Goal: Task Accomplishment & Management: Use online tool/utility

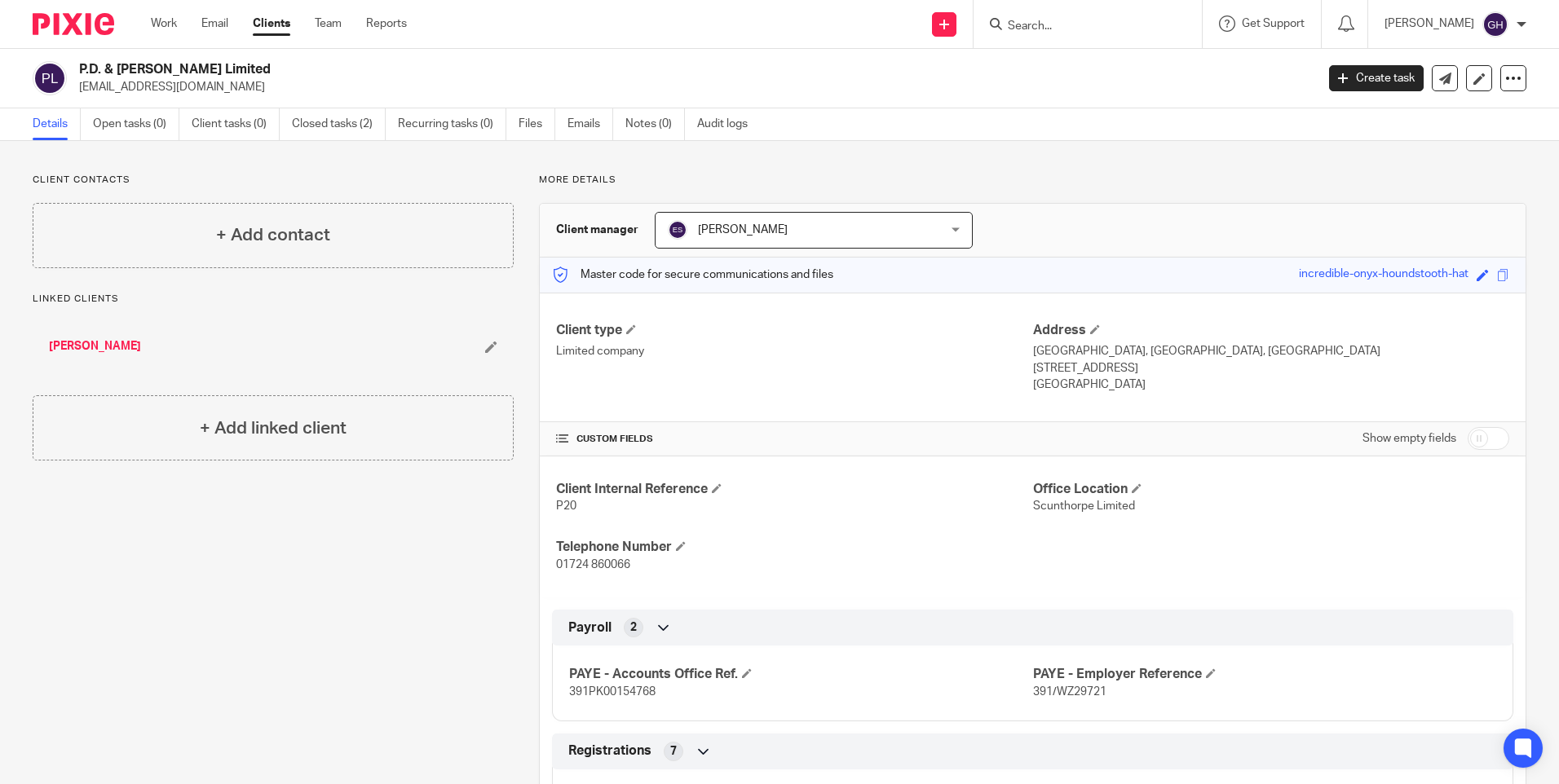
click at [278, 29] on link "Clients" at bounding box center [271, 23] width 37 height 16
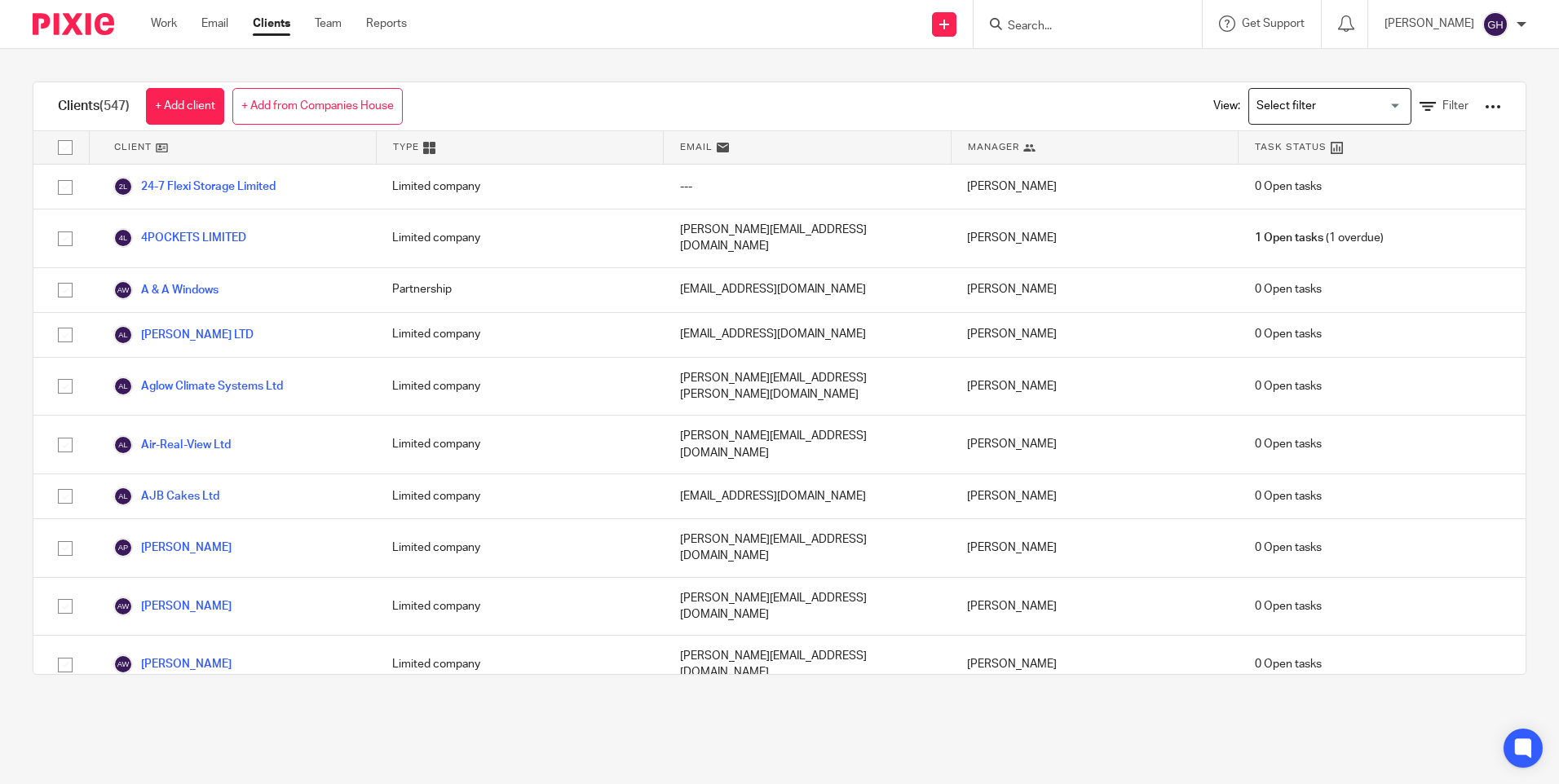
click at [1295, 100] on input "Search for option" at bounding box center [1326, 107] width 151 height 29
click at [1271, 95] on input "Search for option" at bounding box center [1326, 107] width 151 height 29
click at [1442, 109] on span "Filter" at bounding box center [1454, 106] width 26 height 11
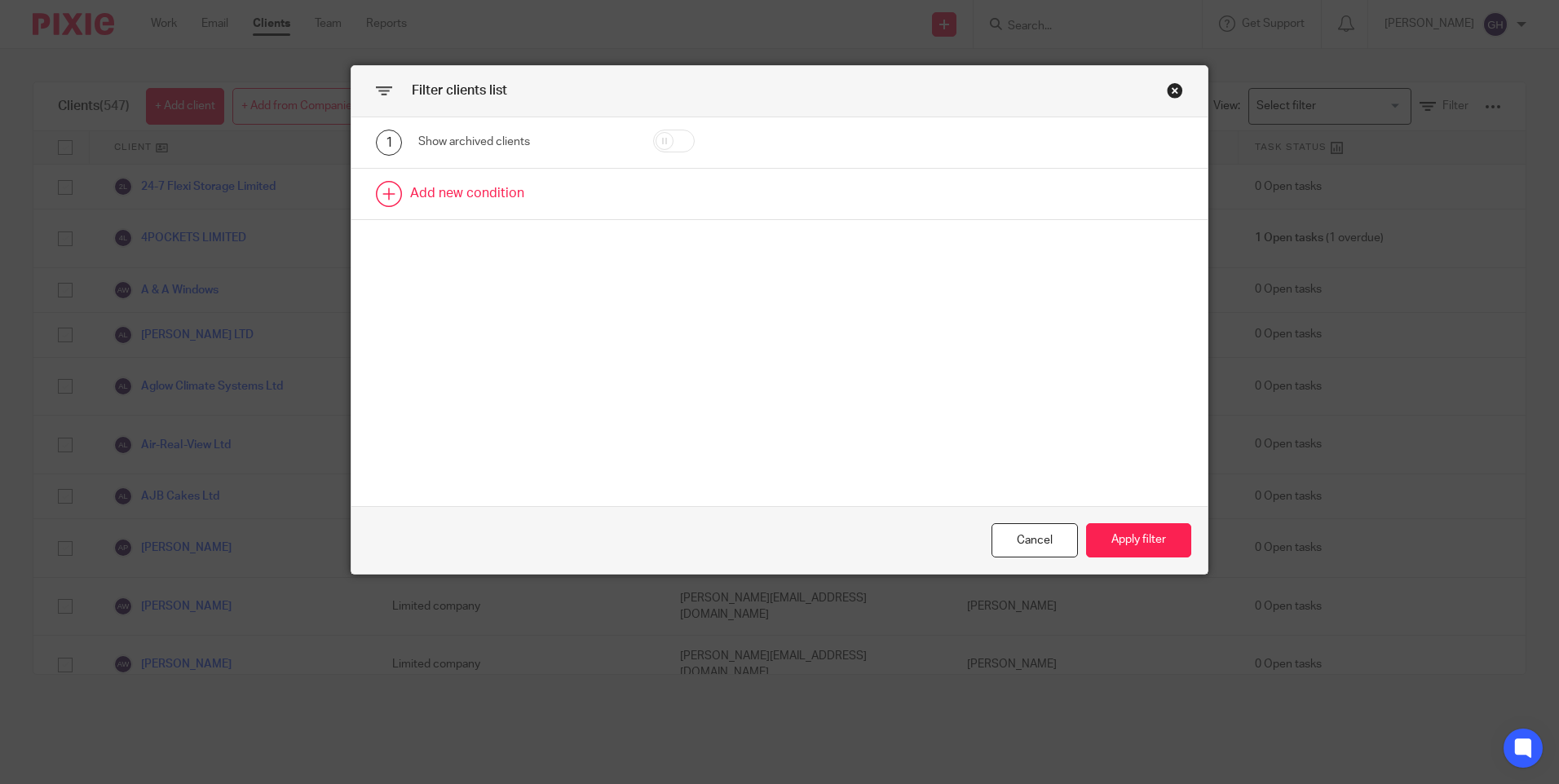
click at [399, 186] on link at bounding box center [780, 193] width 856 height 50
click at [565, 189] on div "Field" at bounding box center [510, 199] width 156 height 34
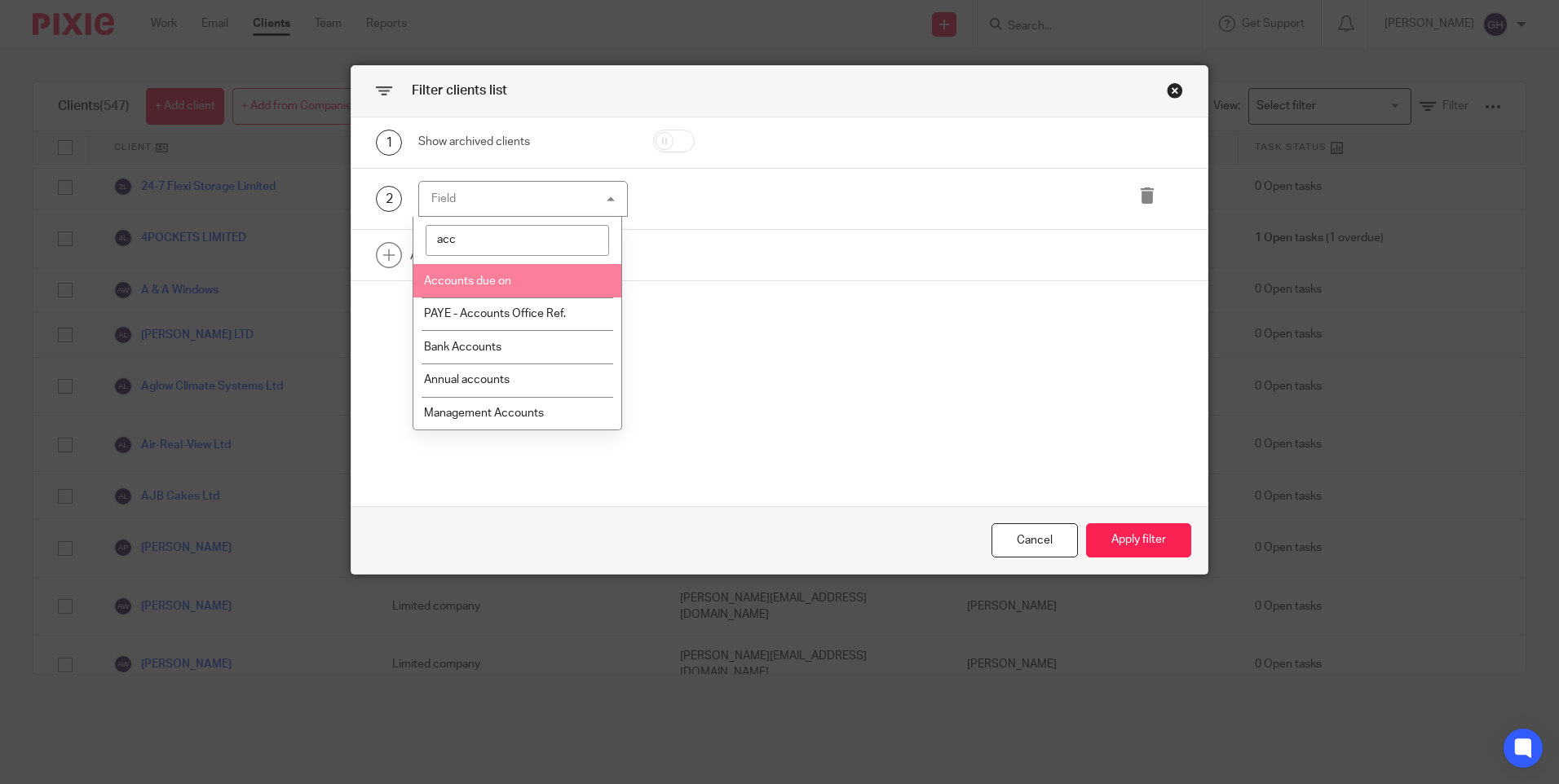
type input "acc"
click at [507, 278] on span "Accounts due on" at bounding box center [468, 281] width 88 height 11
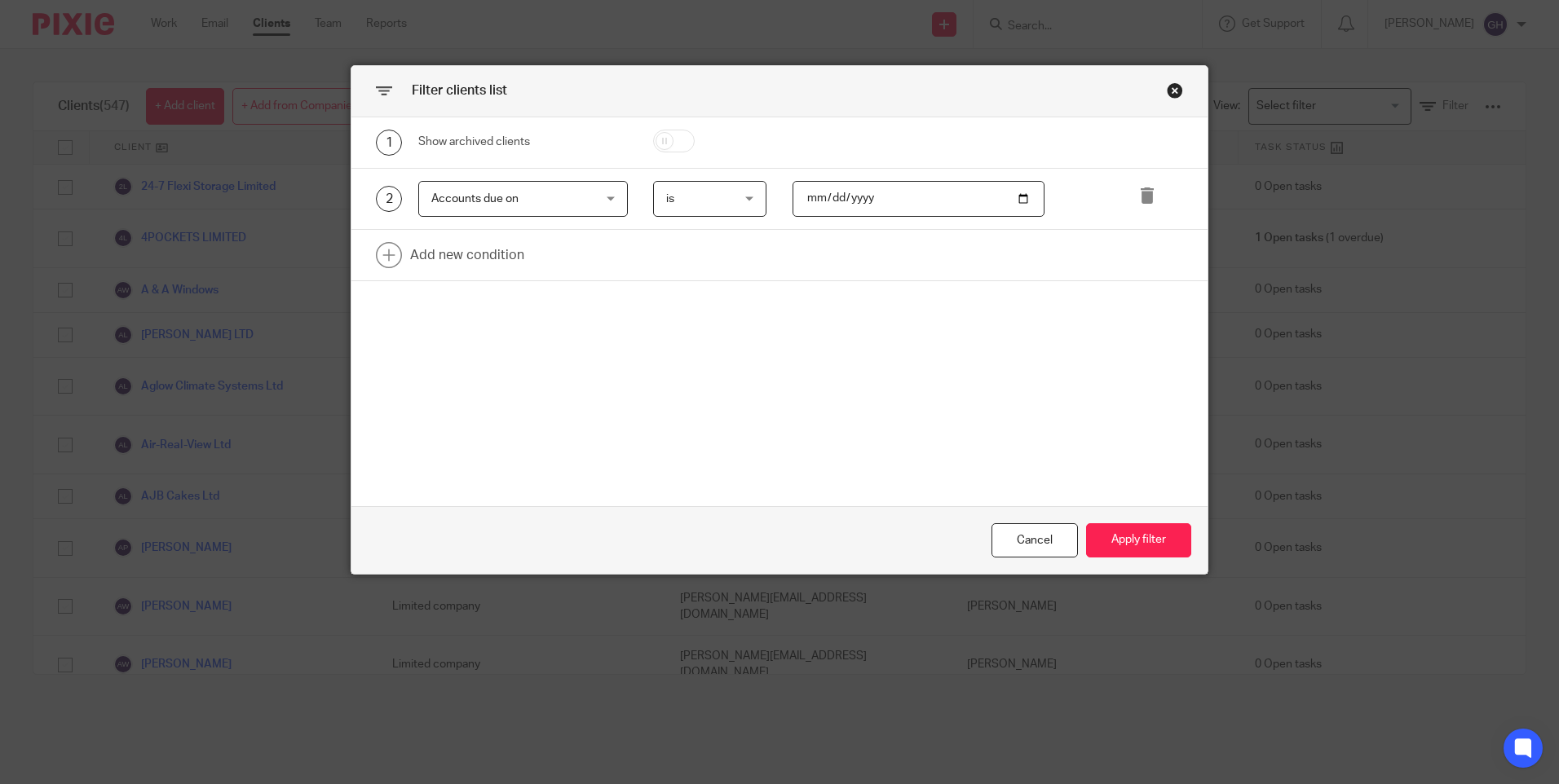
click at [737, 199] on span "is" at bounding box center [706, 199] width 80 height 34
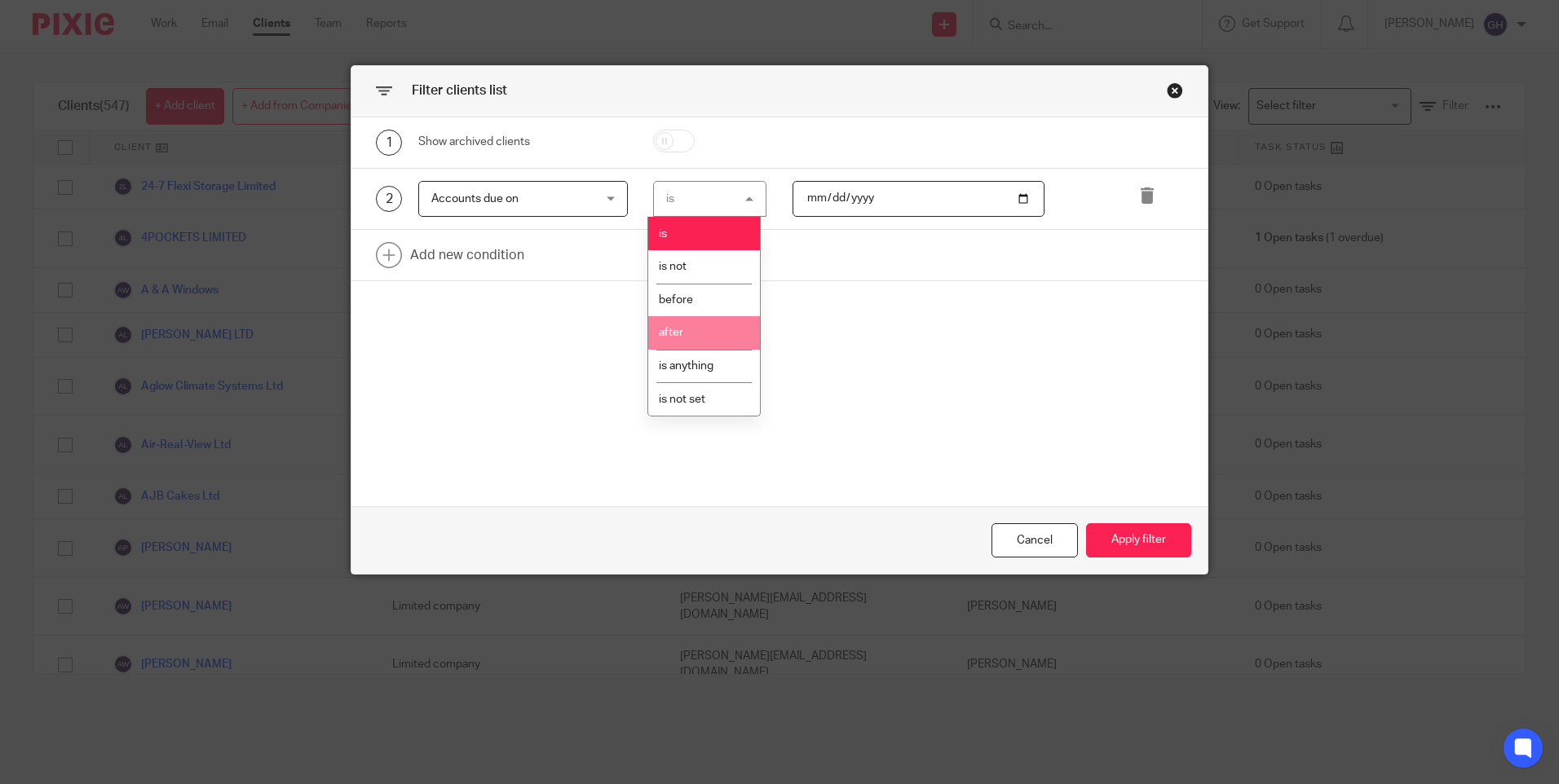
click at [693, 332] on li "after" at bounding box center [703, 332] width 111 height 33
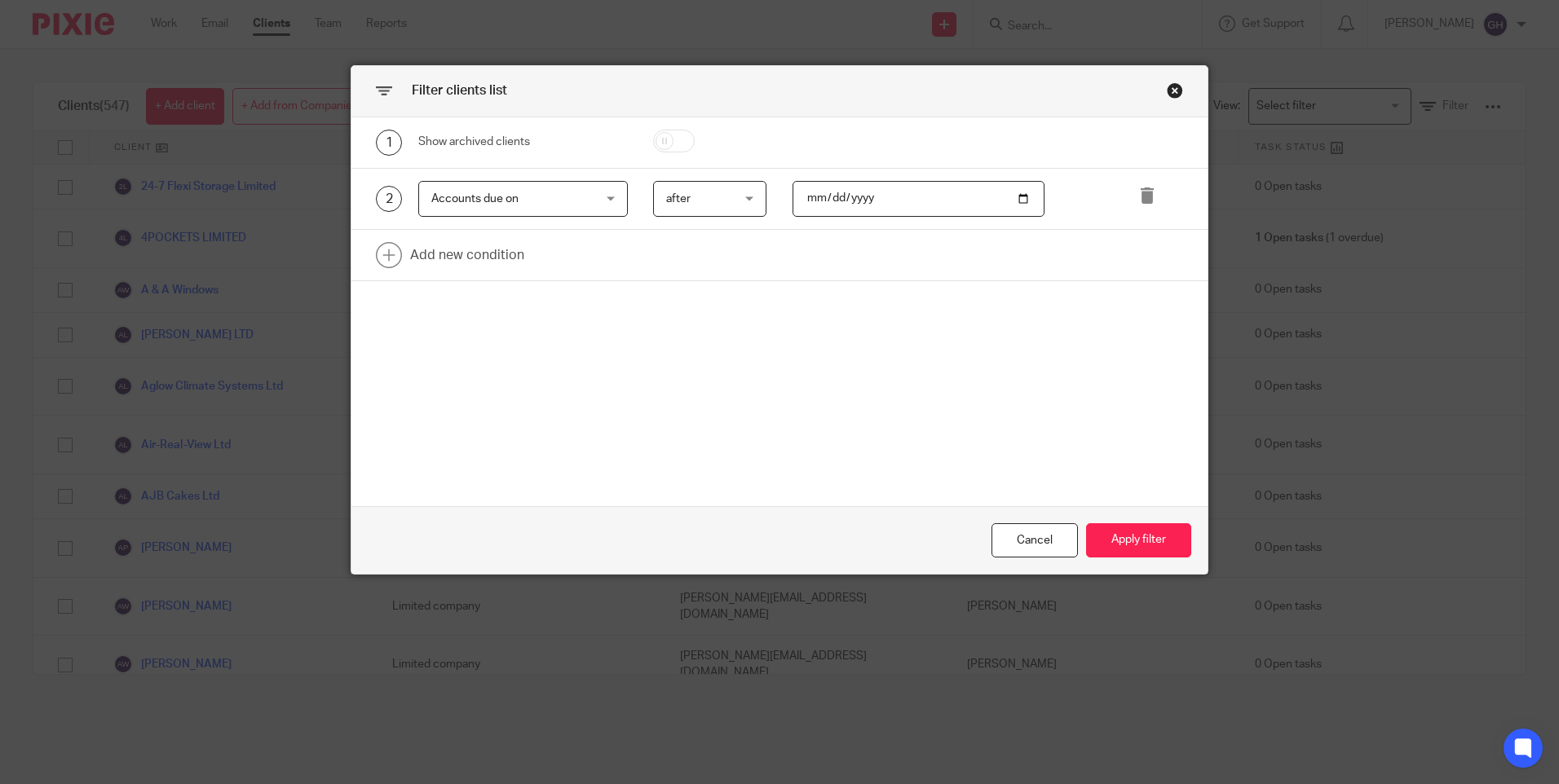
click at [1015, 200] on input "date" at bounding box center [918, 199] width 252 height 36
type input "2025-08-31"
click at [1135, 551] on button "Apply filter" at bounding box center [1138, 540] width 105 height 35
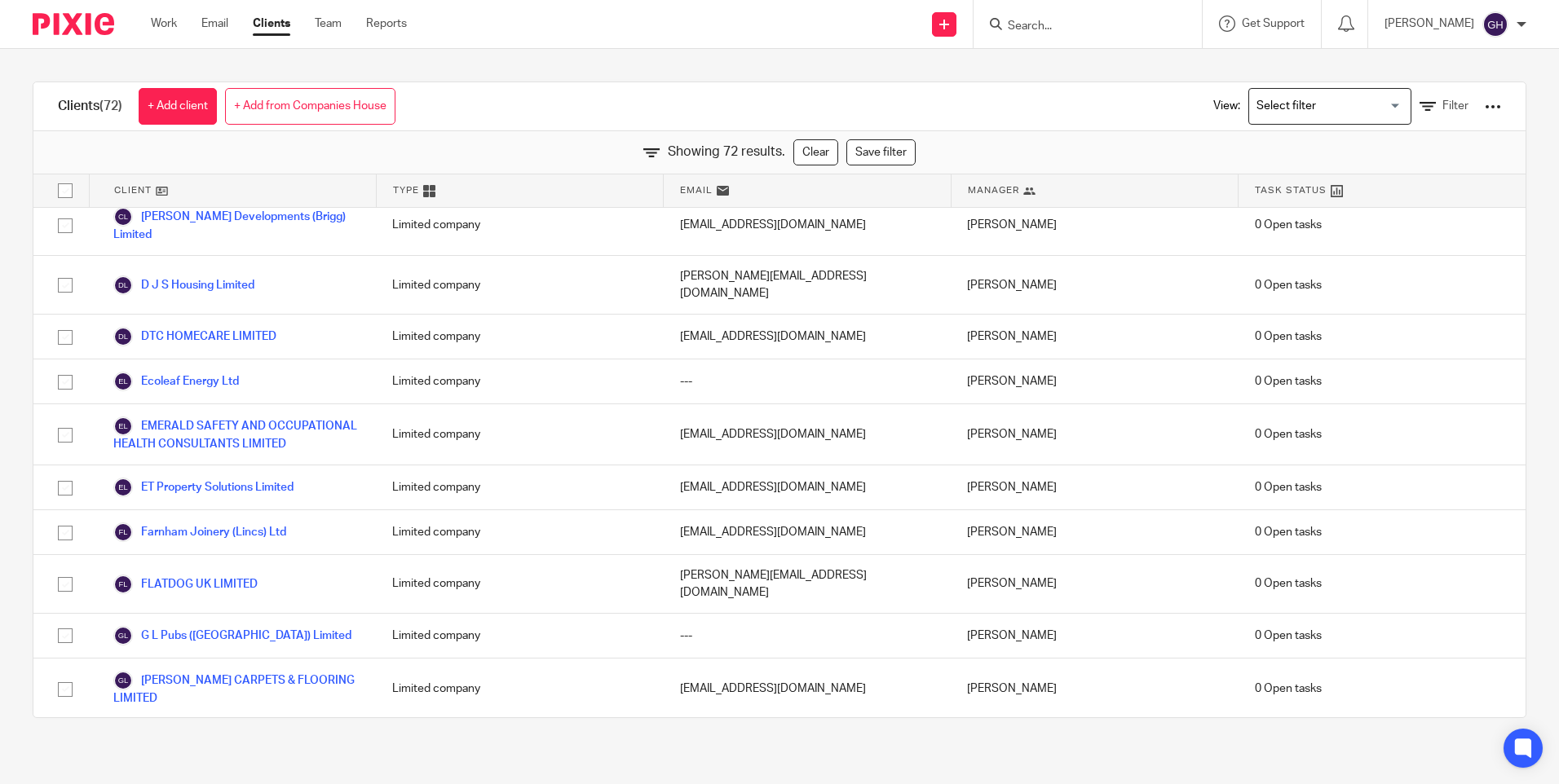
scroll to position [734, 0]
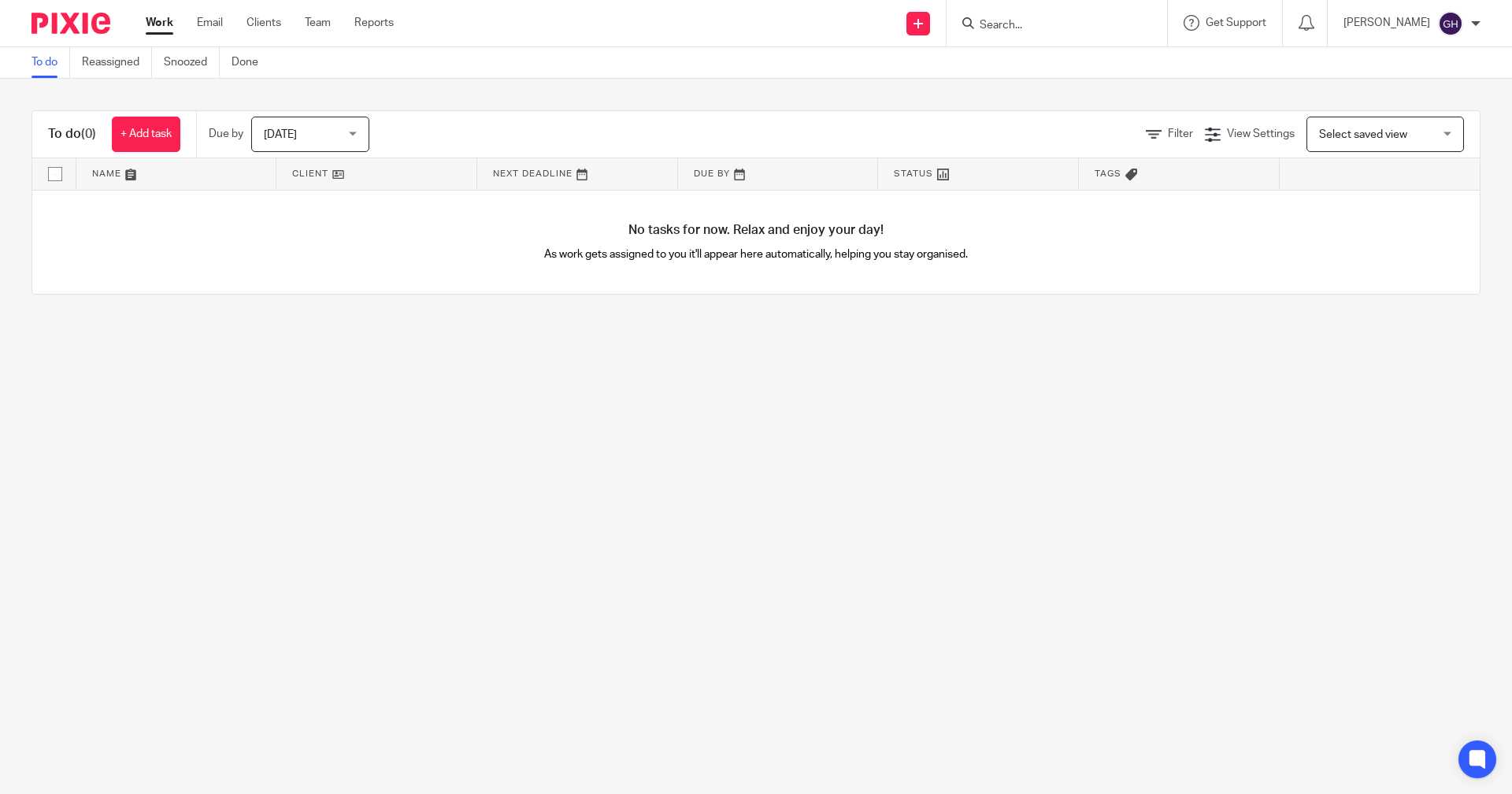
click at [266, 14] on div "Work Email Clients Team Reports Work Email Clients Team Reports Settings" at bounding box center [273, 23] width 287 height 46
click at [266, 20] on link "Clients" at bounding box center [264, 22] width 35 height 16
